Goal: Task Accomplishment & Management: Use online tool/utility

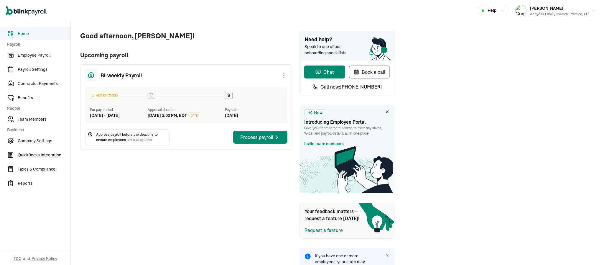
click at [266, 141] on div "Process payroll" at bounding box center [260, 137] width 40 height 7
click at [261, 141] on div "Process payroll" at bounding box center [260, 137] width 40 height 7
click at [266, 141] on div "Process payroll" at bounding box center [260, 137] width 40 height 7
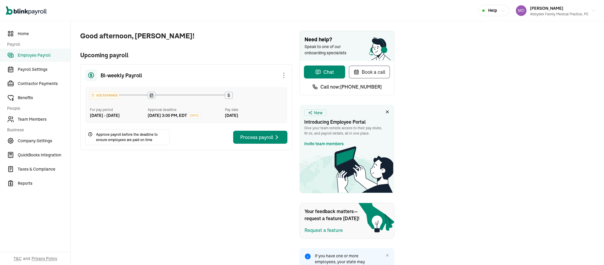
click at [267, 141] on div "Process payroll" at bounding box center [260, 137] width 40 height 7
click at [275, 141] on icon "button" at bounding box center [276, 137] width 7 height 7
click at [257, 141] on div "Process payroll" at bounding box center [260, 137] width 40 height 7
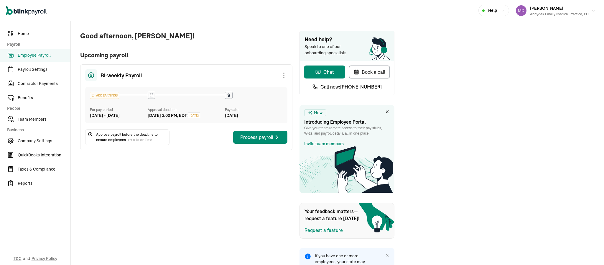
click at [264, 141] on div "Process payroll" at bounding box center [260, 137] width 40 height 7
click at [265, 141] on div "Process payroll" at bounding box center [260, 137] width 40 height 7
click at [264, 141] on div "Process payroll" at bounding box center [260, 137] width 40 height 7
click at [263, 141] on div "Process payroll" at bounding box center [260, 137] width 40 height 7
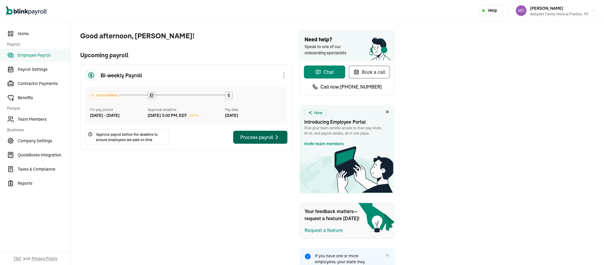
click at [263, 141] on div "Process payroll" at bounding box center [260, 137] width 40 height 7
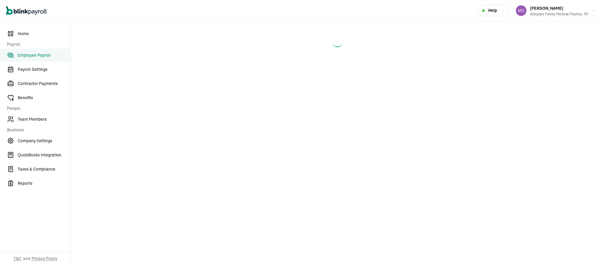
select select "manual"
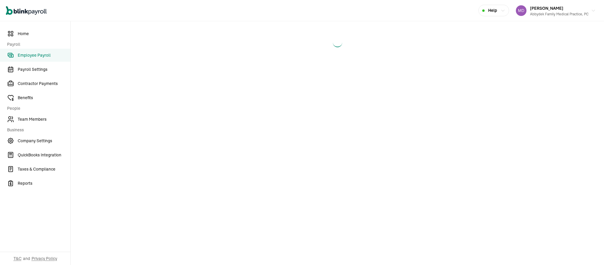
select select "manual"
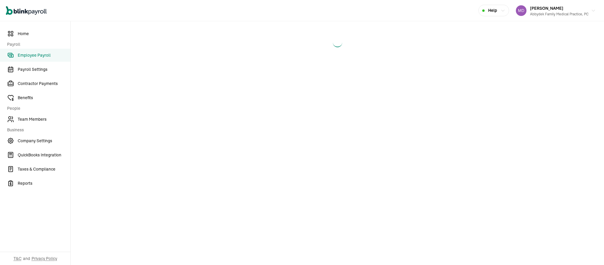
select select "manual"
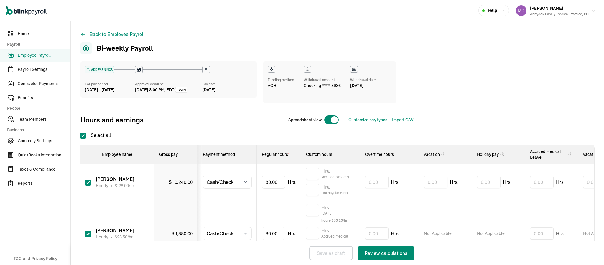
checkbox input "true"
type input "88"
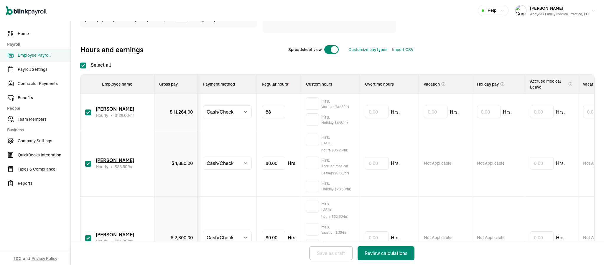
scroll to position [123, 0]
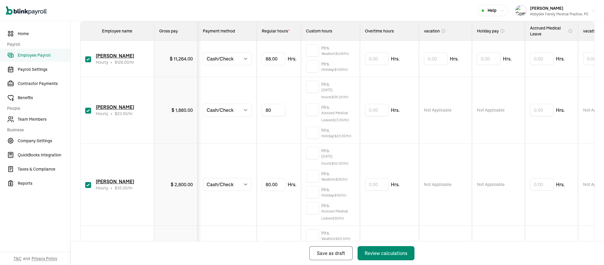
type input "8"
type input "17.37"
type input "8"
type input "60.46"
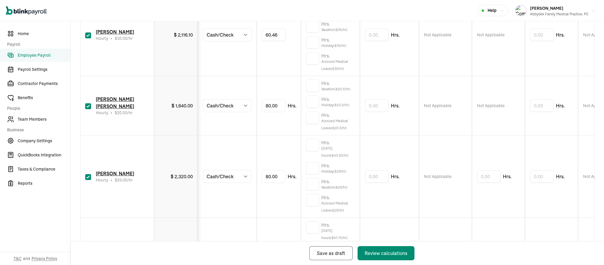
scroll to position [274, 0]
type input "8"
type input "37.63"
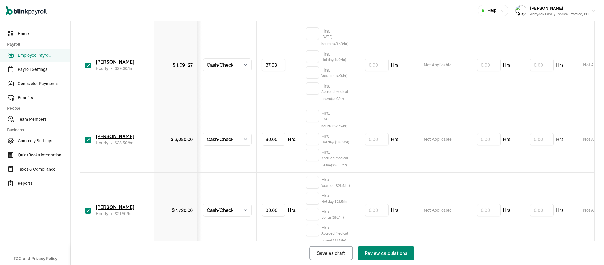
scroll to position [388, 0]
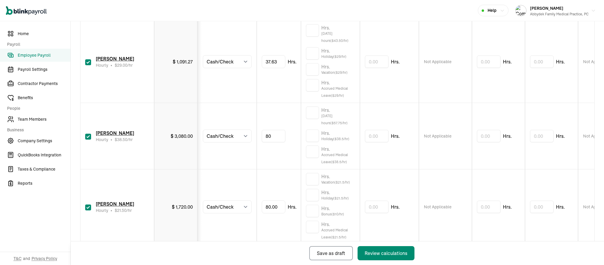
type input "8"
type input "49.20"
click at [370, 113] on td "Hrs." at bounding box center [389, 136] width 59 height 66
click at [339, 119] on span "[DATE] hours ($ 57.75 /hr)" at bounding box center [338, 119] width 34 height 14
click at [313, 116] on input "text" at bounding box center [312, 112] width 13 height 12
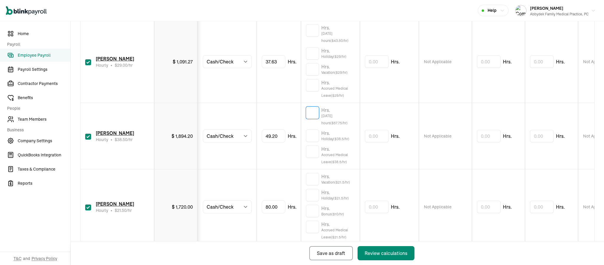
type input "8"
click at [86, 208] on input "checkbox" at bounding box center [88, 207] width 6 height 6
checkbox input "false"
type input "0.00"
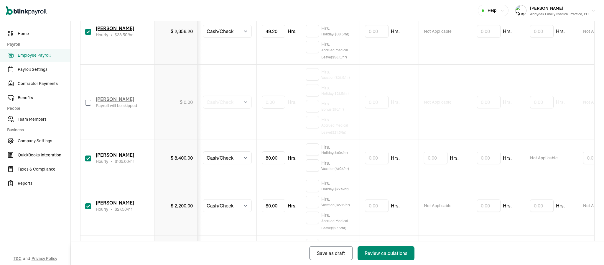
scroll to position [501, 0]
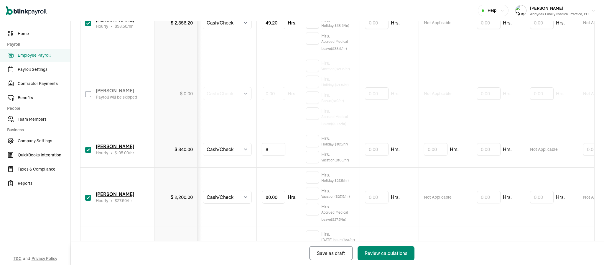
type input "88"
type input "8"
type input "28.12"
click at [338, 219] on span "Accrued Medical Leave ($ 27.5 /hr)" at bounding box center [338, 216] width 34 height 14
click at [310, 215] on input "text" at bounding box center [312, 209] width 13 height 12
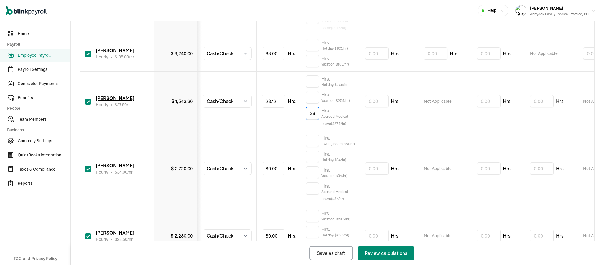
scroll to position [609, 0]
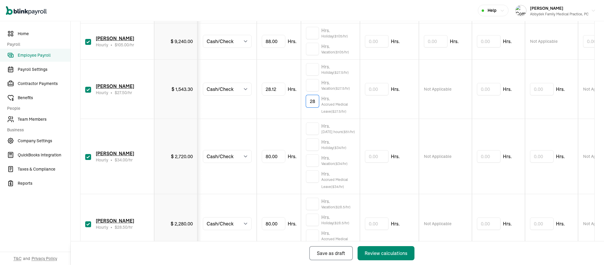
type input "28"
type input "8"
type input "42"
click at [313, 134] on input "text" at bounding box center [312, 128] width 13 height 12
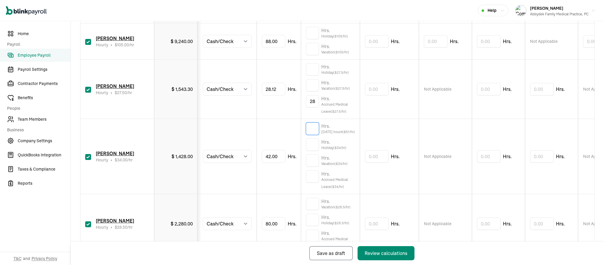
type input "10"
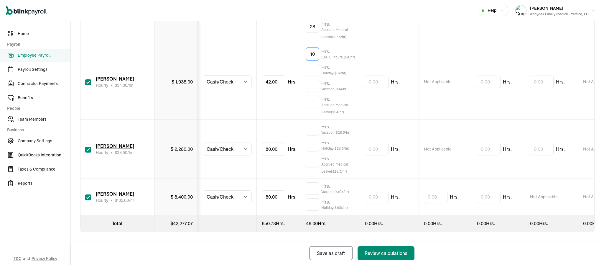
scroll to position [693, 0]
type input "8"
type input "66"
type input "8"
type input "40"
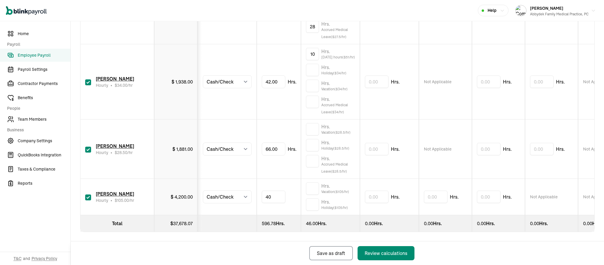
scroll to position [700, 0]
click at [275, 167] on td "66.00 Hrs." at bounding box center [279, 148] width 44 height 59
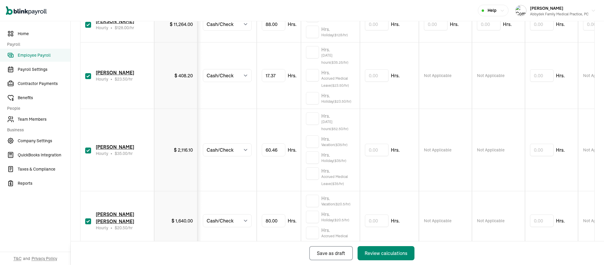
scroll to position [127, 0]
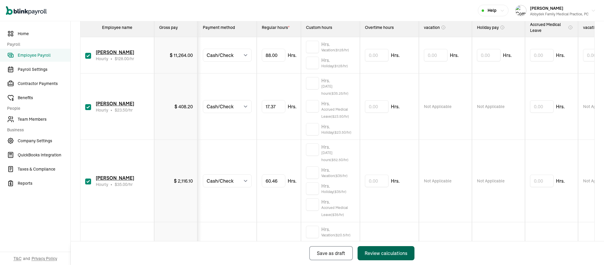
click at [391, 253] on div "Review calculations" at bounding box center [386, 252] width 43 height 7
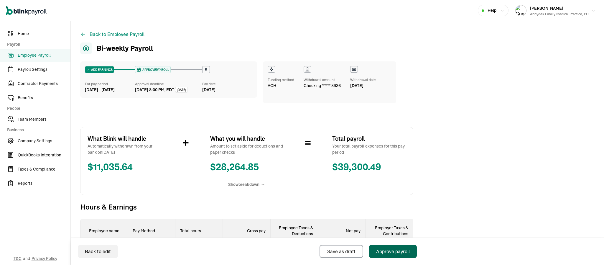
click at [388, 249] on div "Approve payroll" at bounding box center [393, 251] width 34 height 7
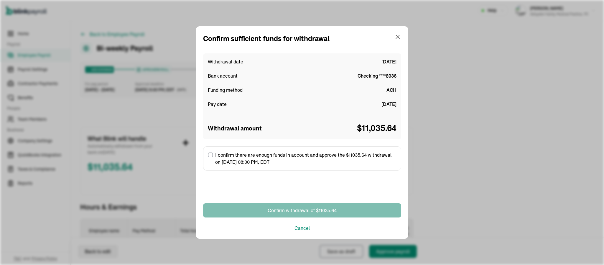
click at [212, 158] on label "I confirm there are enough funds in account and approve the $11035.64 withdrawa…" at bounding box center [302, 158] width 198 height 24
click at [212, 157] on input "I confirm there are enough funds in account and approve the $11035.64 withdrawa…" at bounding box center [210, 154] width 5 height 5
checkbox input "true"
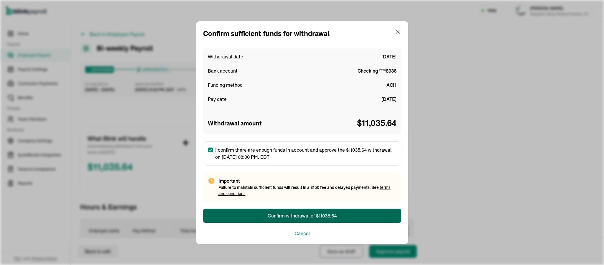
click at [320, 212] on div "Confirm withdrawal of $11035.64" at bounding box center [302, 215] width 69 height 7
